Goal: Check status: Check status

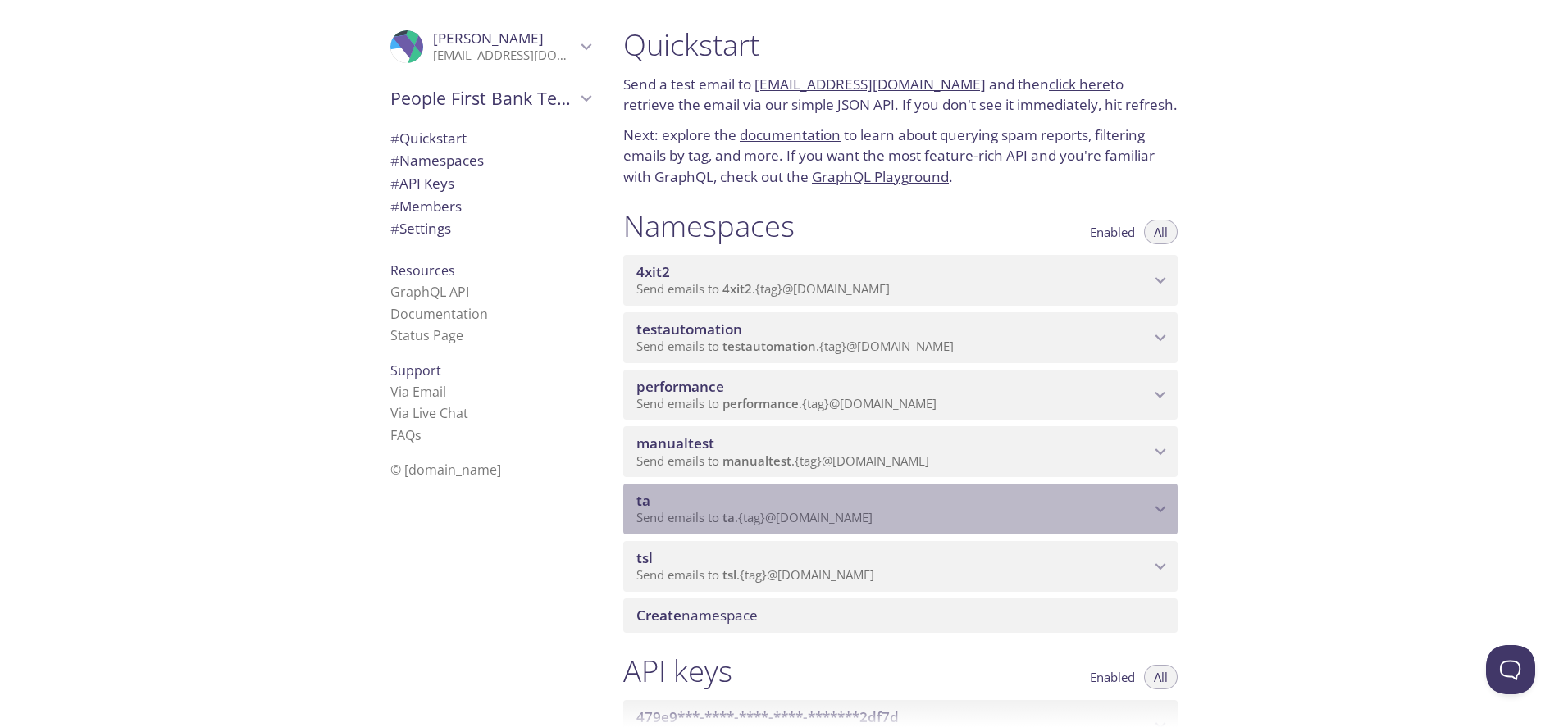
click at [1117, 522] on p "Send emails to ta . {tag} @[DOMAIN_NAME]" at bounding box center [893, 517] width 513 height 16
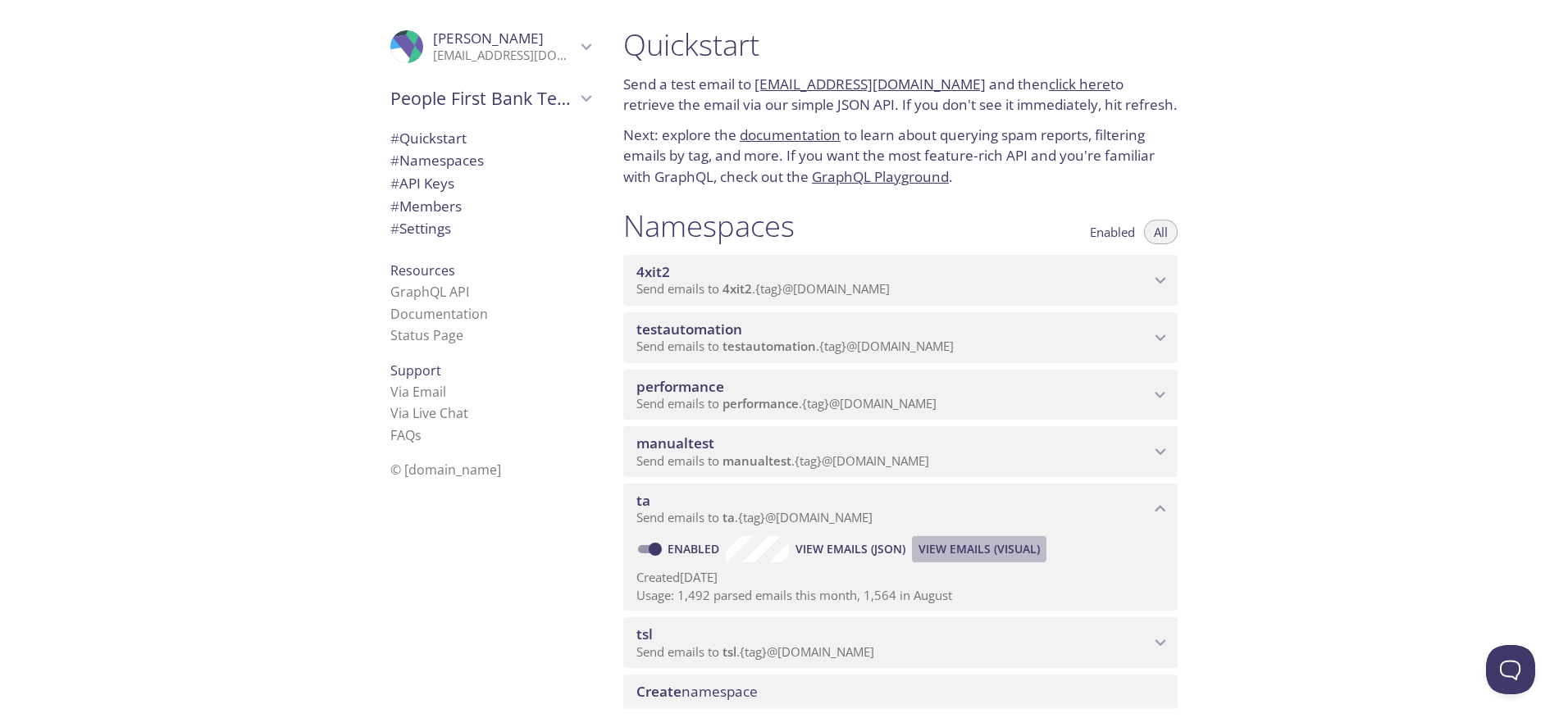
click at [1021, 543] on span "View Emails (Visual)" at bounding box center [979, 549] width 121 height 20
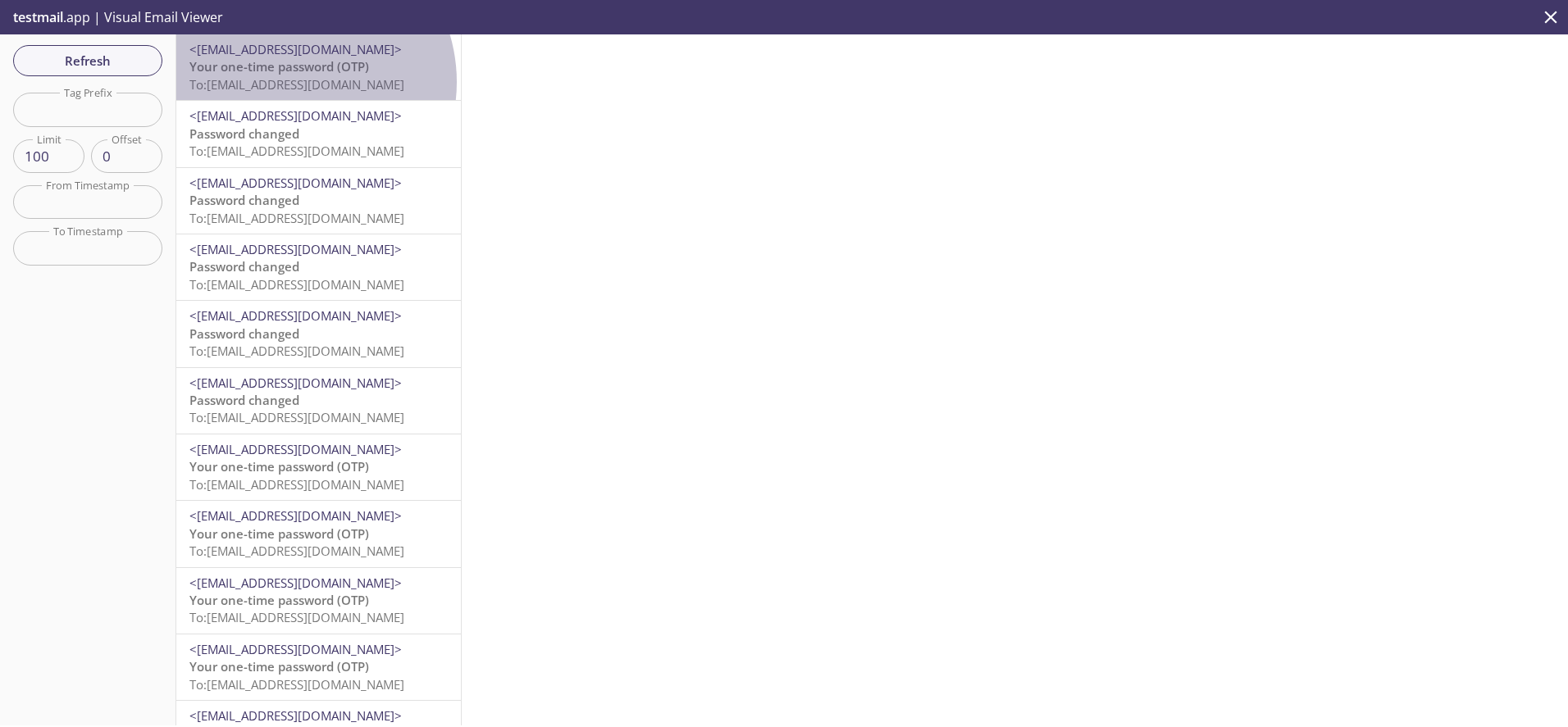
click at [291, 82] on span "To: [EMAIL_ADDRESS][DOMAIN_NAME]" at bounding box center [297, 84] width 215 height 16
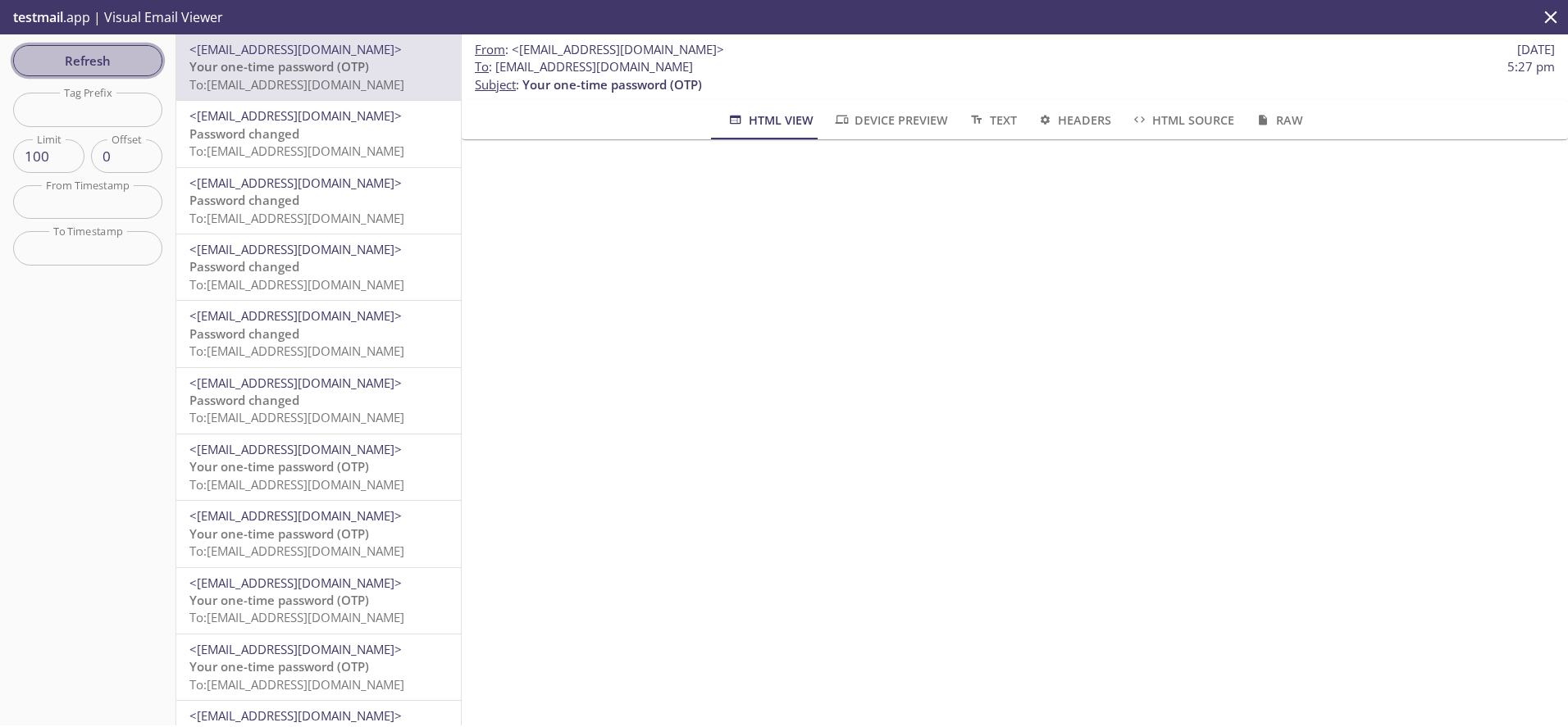
click at [102, 60] on span "Refresh" at bounding box center [88, 61] width 123 height 21
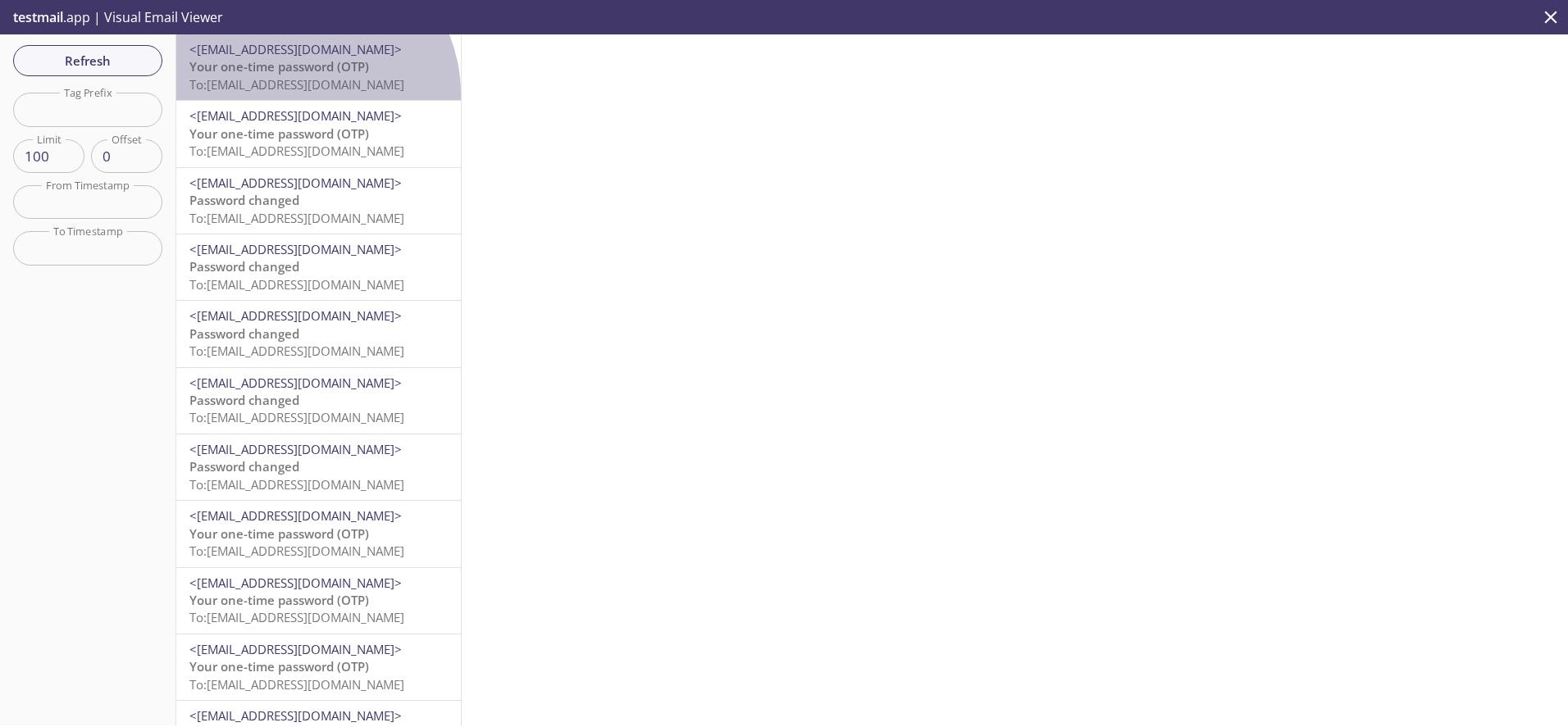
click at [300, 95] on div "<[EMAIL_ADDRESS][DOMAIN_NAME]> Your one-time password (OTP) To: [EMAIL_ADDRESS]…" at bounding box center [319, 66] width 285 height 66
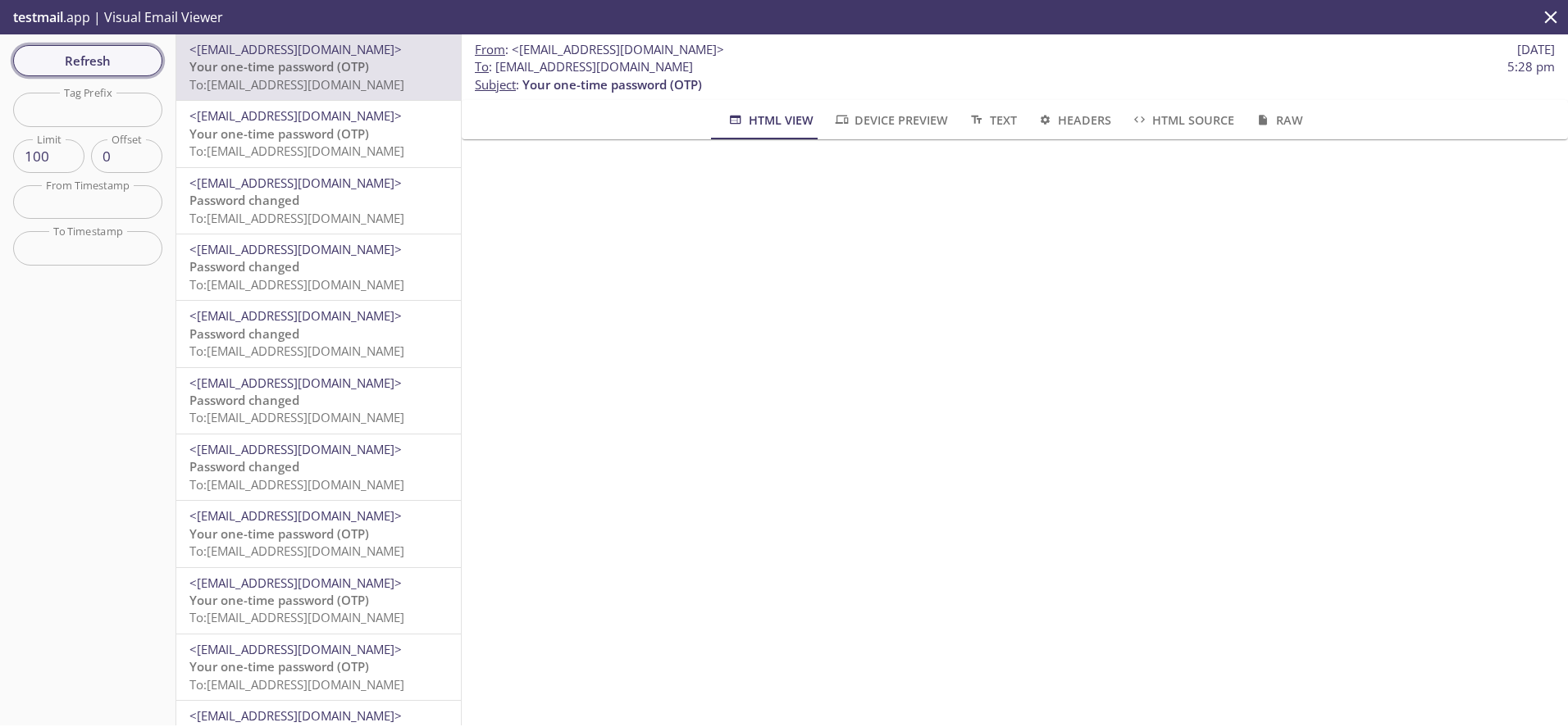
click at [117, 46] on button "Refresh" at bounding box center [87, 61] width 149 height 32
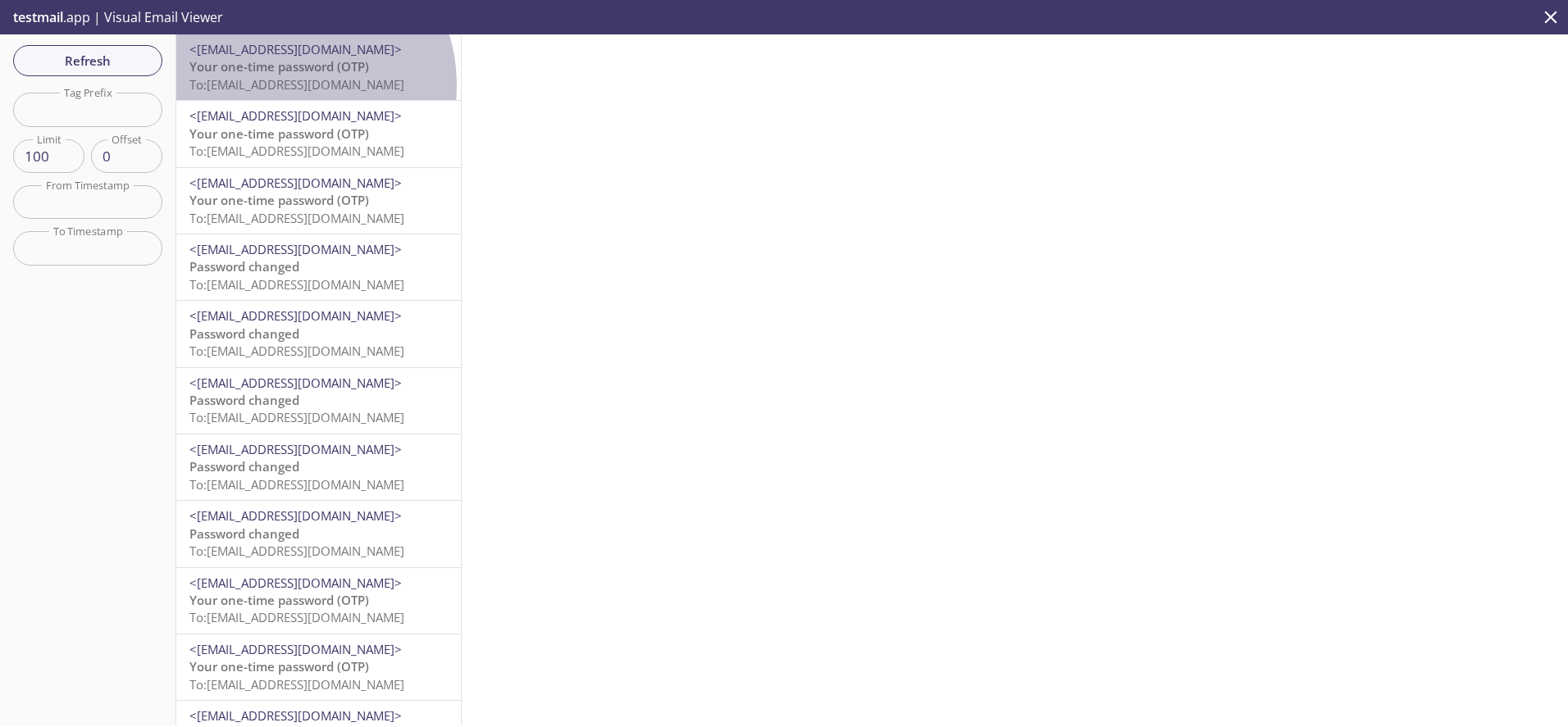
click at [281, 85] on span "To: [EMAIL_ADDRESS][DOMAIN_NAME]" at bounding box center [297, 84] width 215 height 16
